Goal: Transaction & Acquisition: Subscribe to service/newsletter

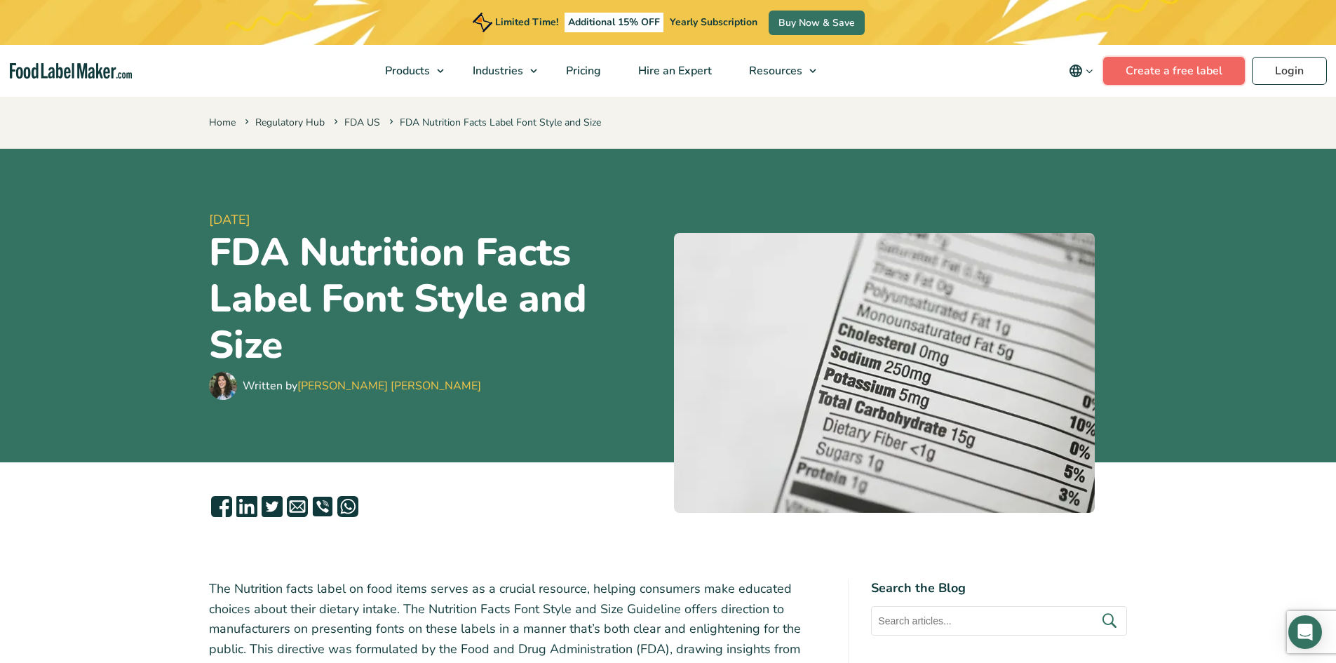
click at [1148, 67] on link "Create a free label" at bounding box center [1174, 71] width 142 height 28
